Goal: Check status: Check status

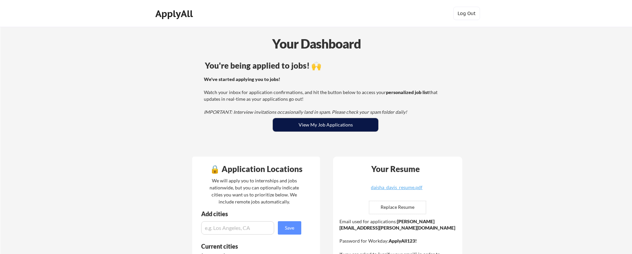
click at [309, 127] on button "View My Job Applications" at bounding box center [325, 124] width 105 height 13
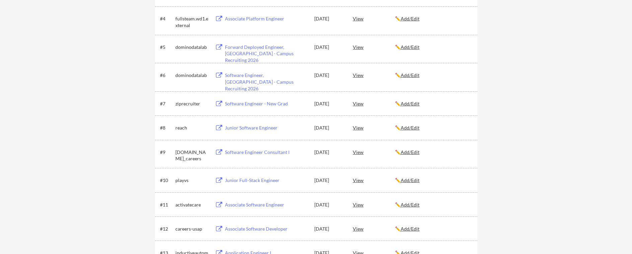
scroll to position [206, 0]
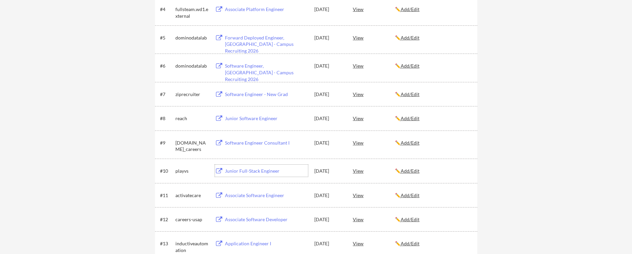
click at [248, 171] on div "Junior Full-Stack Engineer" at bounding box center [266, 171] width 83 height 7
click at [357, 174] on div "View" at bounding box center [374, 171] width 42 height 12
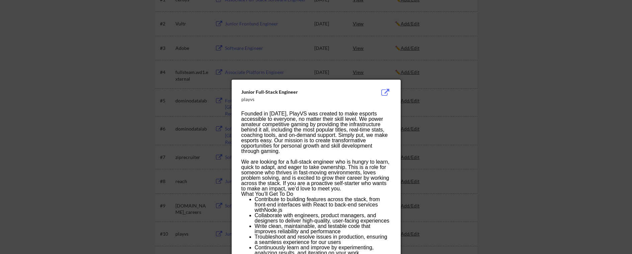
scroll to position [0, 0]
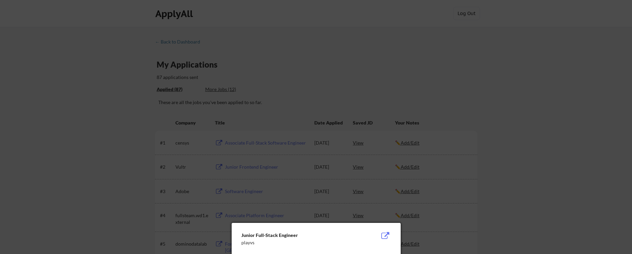
click at [376, 178] on div at bounding box center [316, 127] width 632 height 254
